Goal: Information Seeking & Learning: Learn about a topic

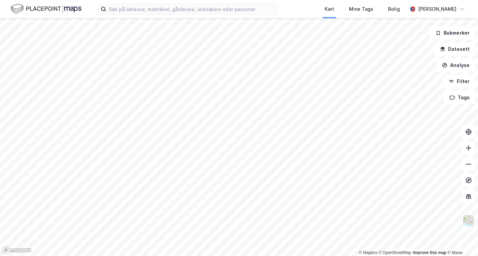
click at [286, 0] on html "Kart Mine Tags [PERSON_NAME] [PERSON_NAME] © Mapbox © OpenStreetMap Improve thi…" at bounding box center [239, 128] width 478 height 256
click at [261, 17] on div "Kart Mine Tags [PERSON_NAME] [PERSON_NAME] © Mapbox © OpenStreetMap Improve thi…" at bounding box center [239, 128] width 478 height 256
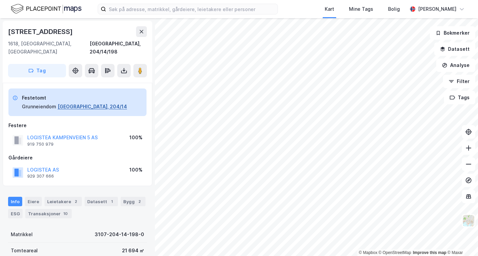
click at [88, 103] on button "[GEOGRAPHIC_DATA], 204/14" at bounding box center [92, 107] width 69 height 8
click at [0, 0] on button "LOGISTEA KAMPENVEIEN 5 AS" at bounding box center [0, 0] width 0 height 0
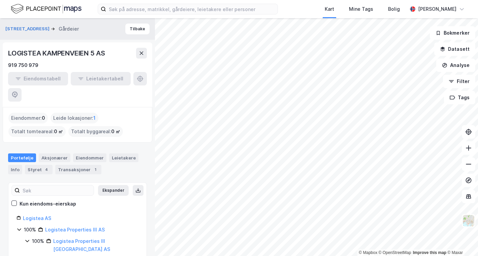
click at [103, 256] on link "[PERSON_NAME] 5 AS" at bounding box center [88, 261] width 53 height 6
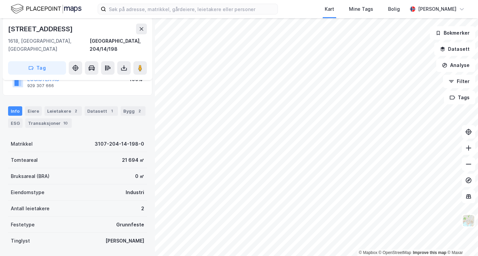
scroll to position [98, 0]
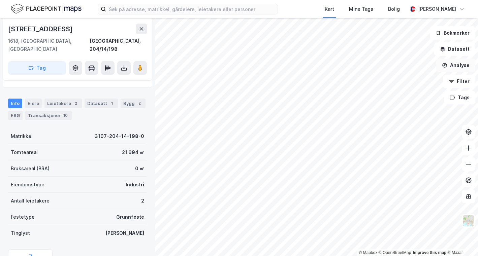
click at [459, 66] on button "Analyse" at bounding box center [455, 65] width 39 height 13
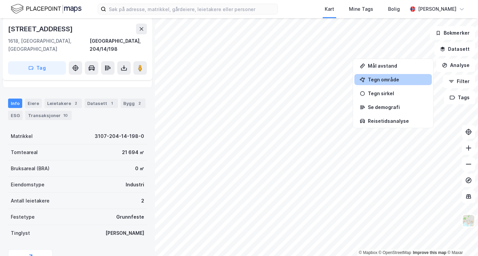
click at [401, 79] on div "Tegn område" at bounding box center [397, 80] width 59 height 6
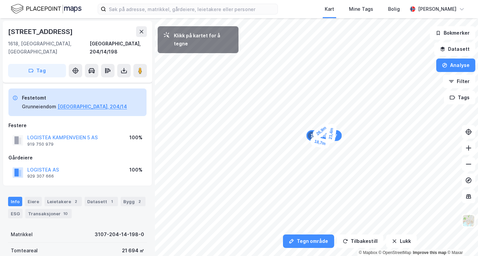
click at [310, 140] on div "198,89㎡ 1" at bounding box center [323, 135] width 35 height 11
click at [269, 105] on div "5,6m" at bounding box center [272, 104] width 18 height 10
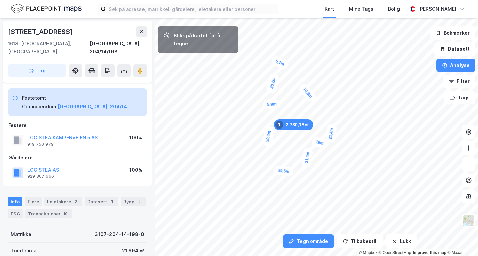
click at [283, 64] on div "5,1m" at bounding box center [280, 63] width 20 height 16
click at [283, 55] on div "8,6m" at bounding box center [283, 60] width 10 height 18
click at [300, 59] on div "15,6m" at bounding box center [291, 56] width 21 height 13
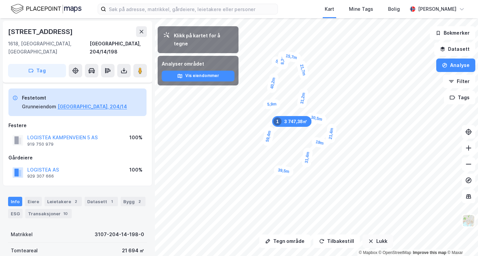
click at [370, 241] on icon "button" at bounding box center [370, 241] width 5 height 5
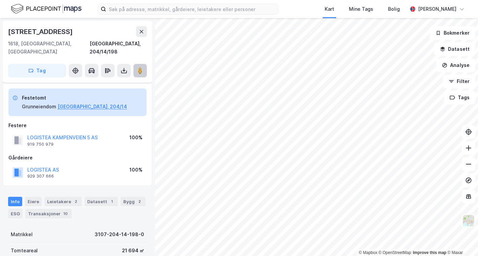
click at [145, 66] on button at bounding box center [139, 70] width 13 height 13
